Goal: Check status: Check status

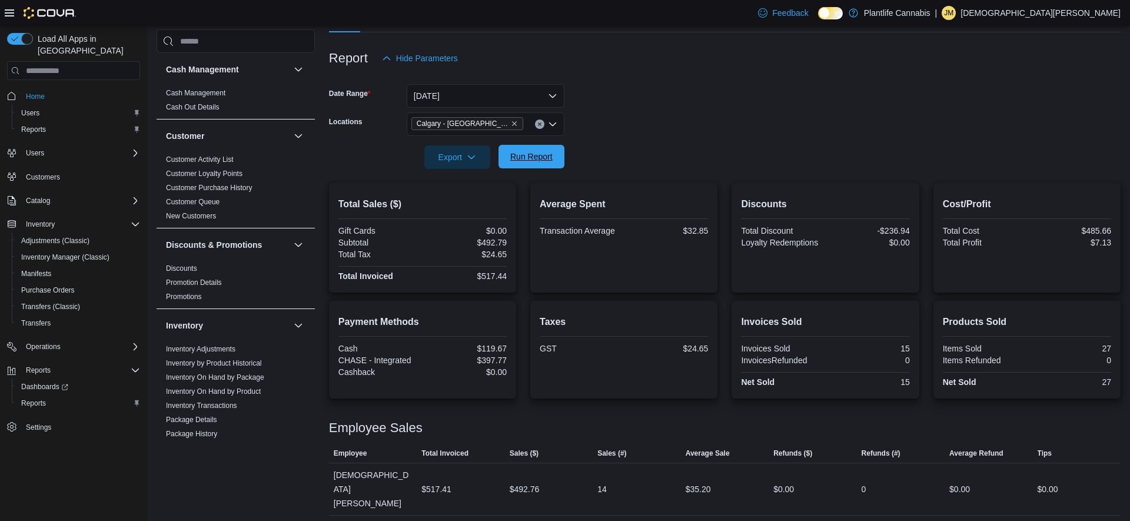
scroll to position [124, 0]
click at [523, 167] on span "Run Report" at bounding box center [532, 157] width 52 height 24
click at [466, 101] on button "[DATE]" at bounding box center [486, 96] width 158 height 24
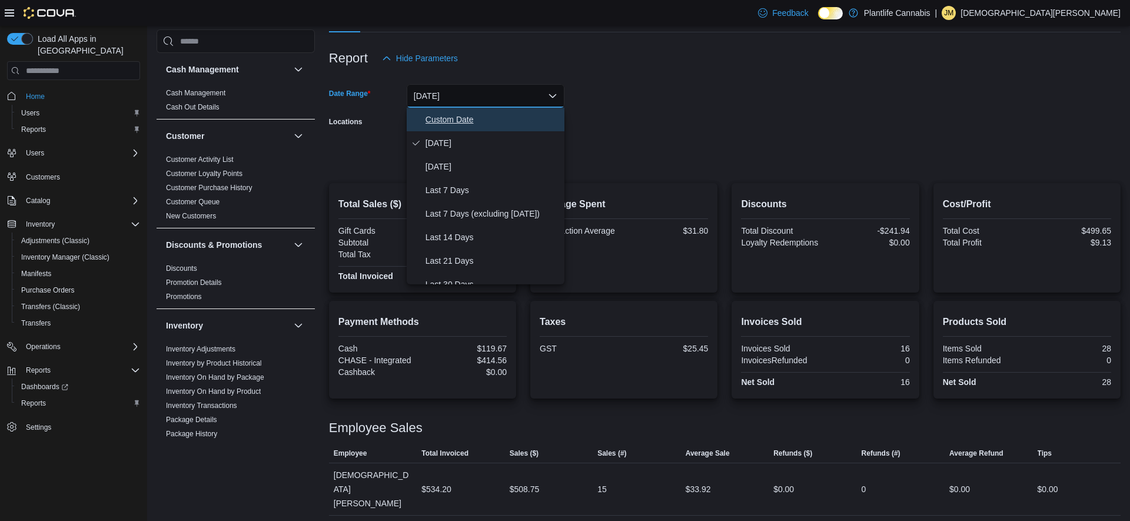
click at [423, 125] on button "Custom Date" at bounding box center [486, 120] width 158 height 24
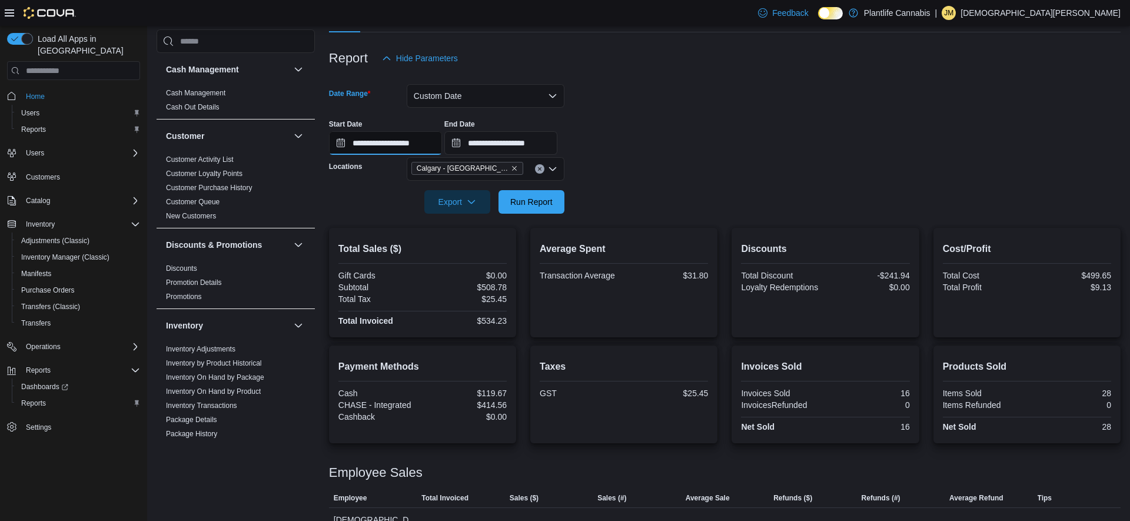
click at [401, 139] on input "**********" at bounding box center [385, 143] width 113 height 24
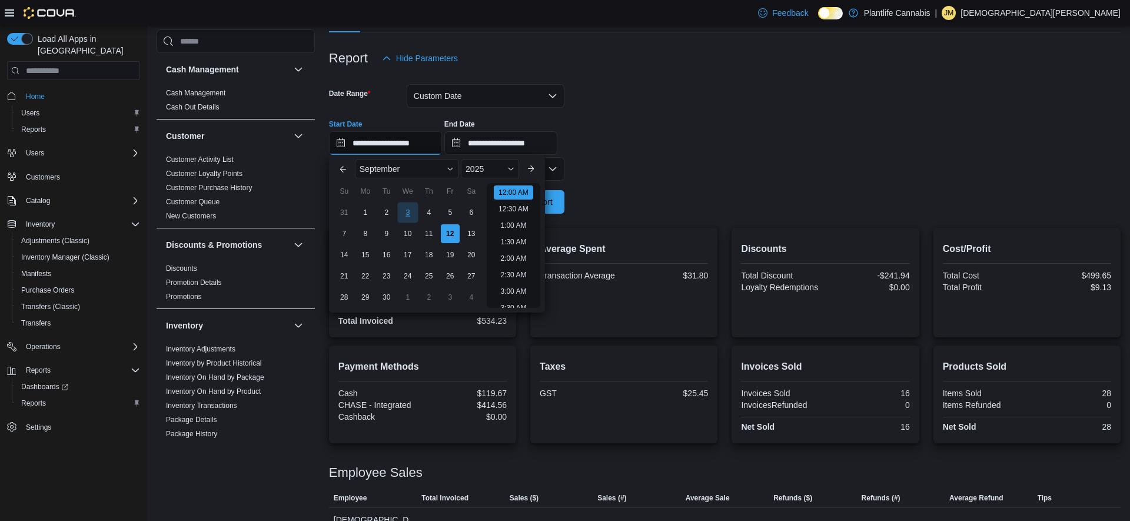
scroll to position [36, 0]
drag, startPoint x: 388, startPoint y: 228, endPoint x: 500, endPoint y: 224, distance: 111.9
click at [388, 228] on div "9" at bounding box center [386, 233] width 19 height 19
type input "**********"
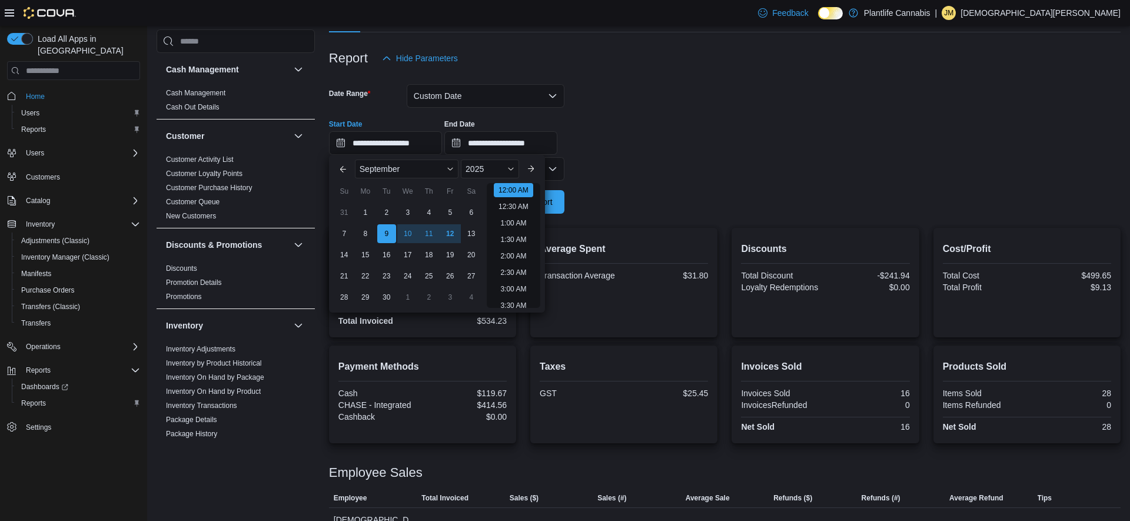
drag, startPoint x: 681, startPoint y: 220, endPoint x: 595, endPoint y: 215, distance: 86.6
click at [681, 220] on div at bounding box center [725, 221] width 792 height 14
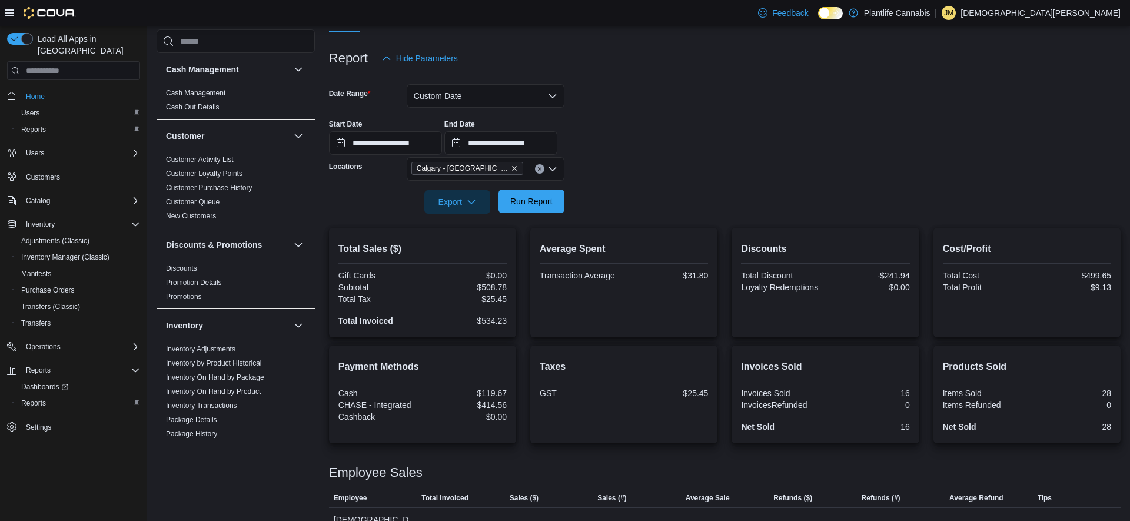
drag, startPoint x: 537, startPoint y: 201, endPoint x: 562, endPoint y: 207, distance: 26.1
click at [537, 201] on span "Run Report" at bounding box center [531, 201] width 42 height 12
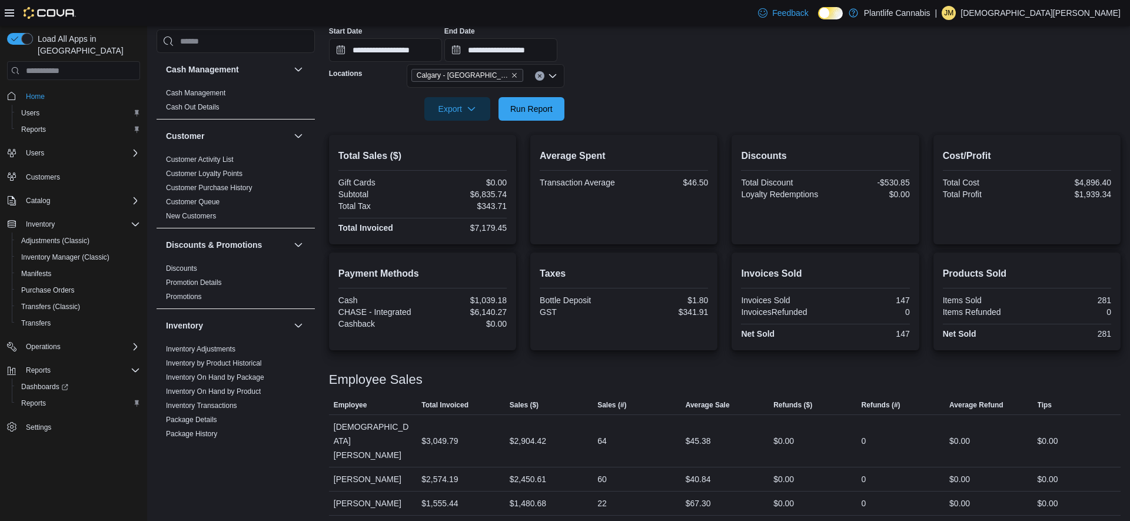
scroll to position [20, 0]
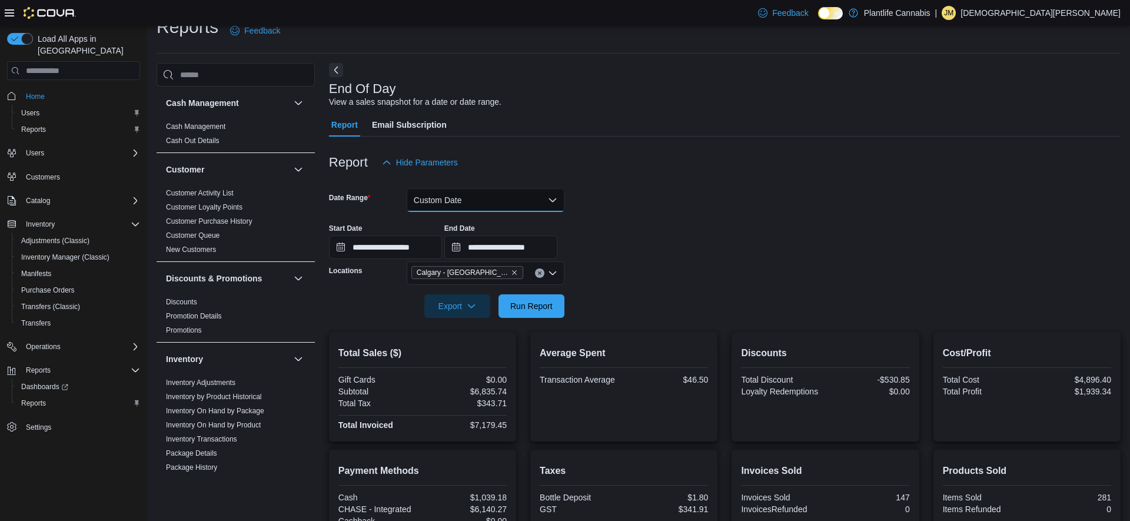
click at [492, 195] on button "Custom Date" at bounding box center [486, 200] width 158 height 24
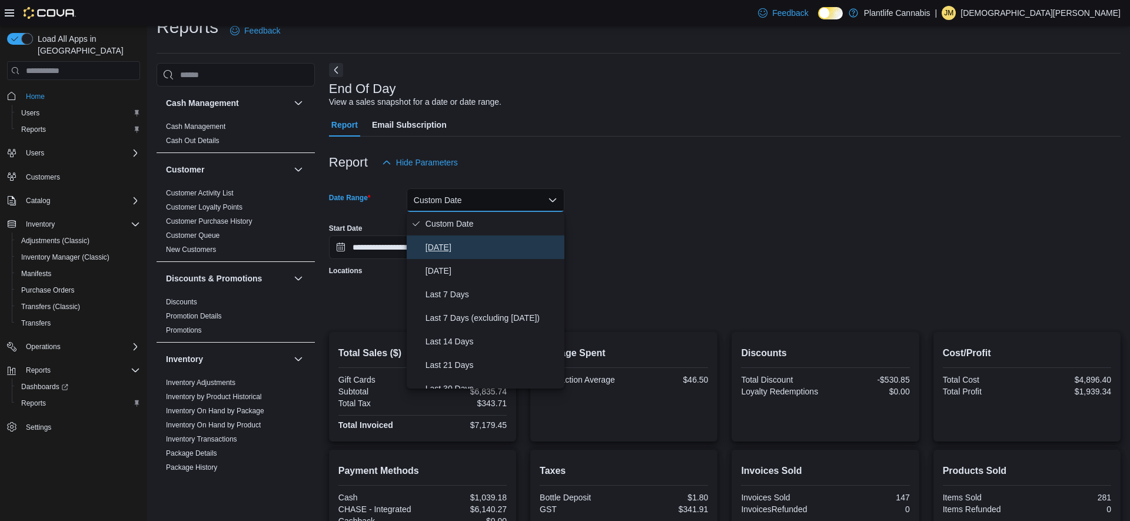
click at [489, 243] on span "[DATE]" at bounding box center [492, 247] width 134 height 14
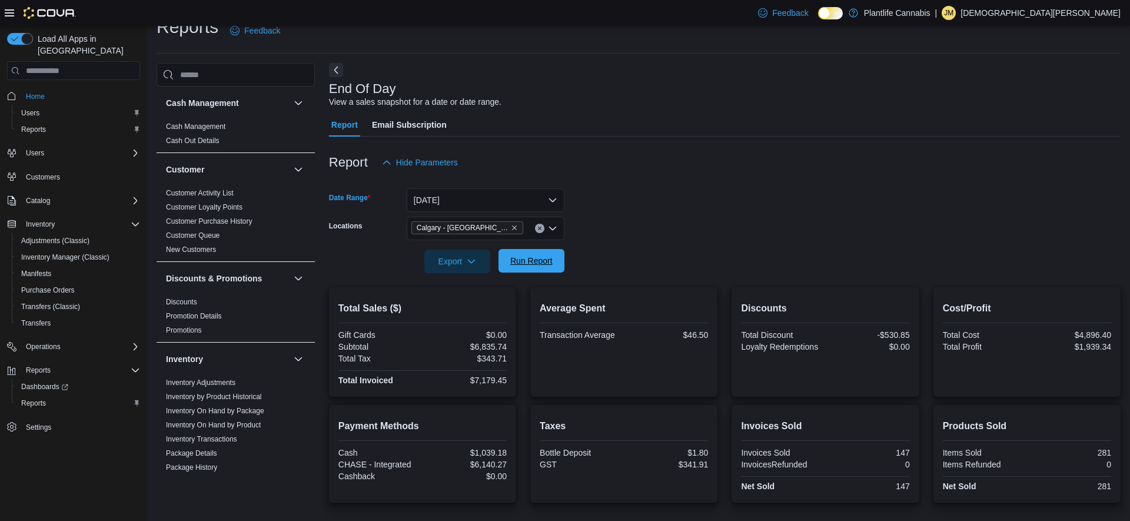
click at [530, 261] on span "Run Report" at bounding box center [531, 261] width 42 height 12
